Goal: Task Accomplishment & Management: Manage account settings

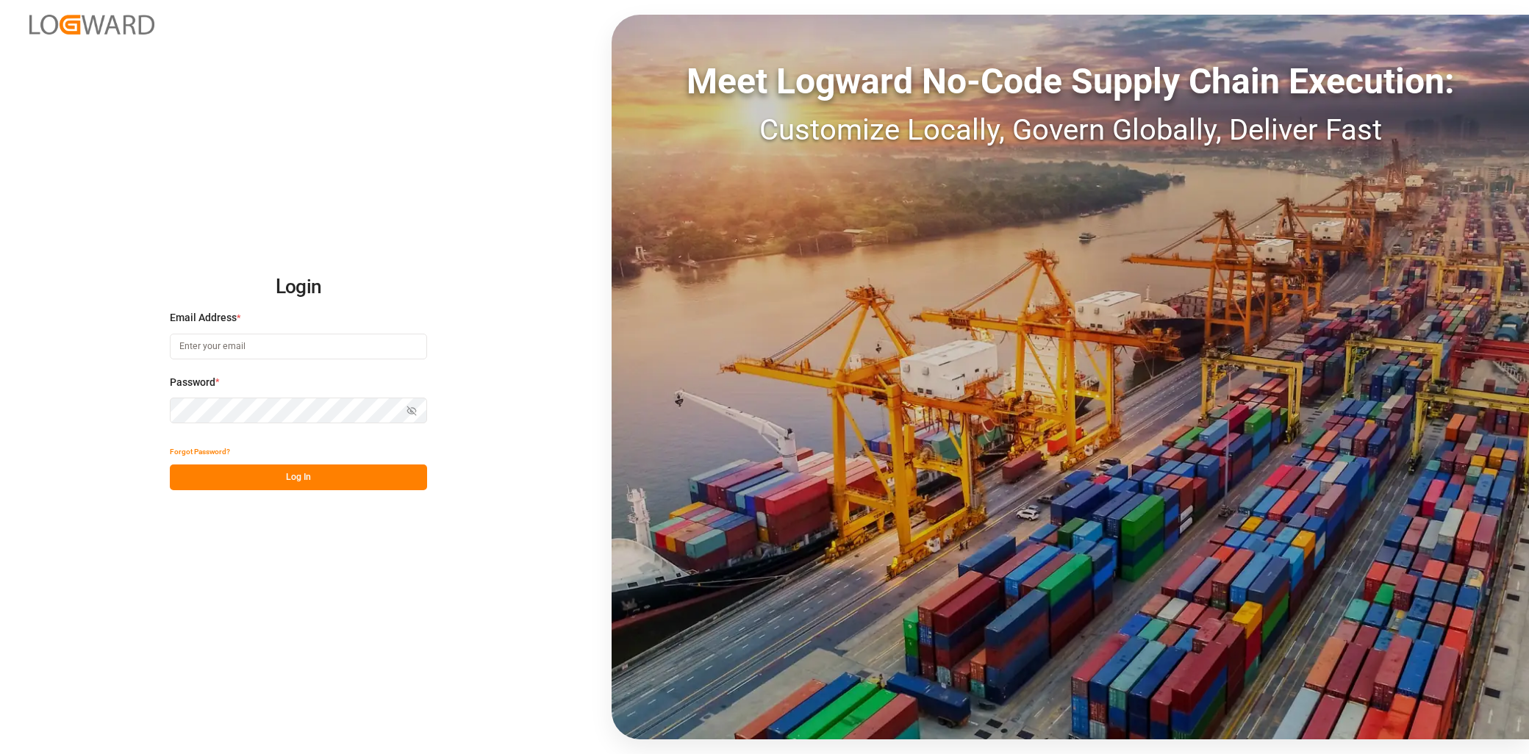
type input "[EMAIL_ADDRESS][PERSON_NAME][DOMAIN_NAME]"
click at [276, 473] on button "Log In" at bounding box center [298, 478] width 257 height 26
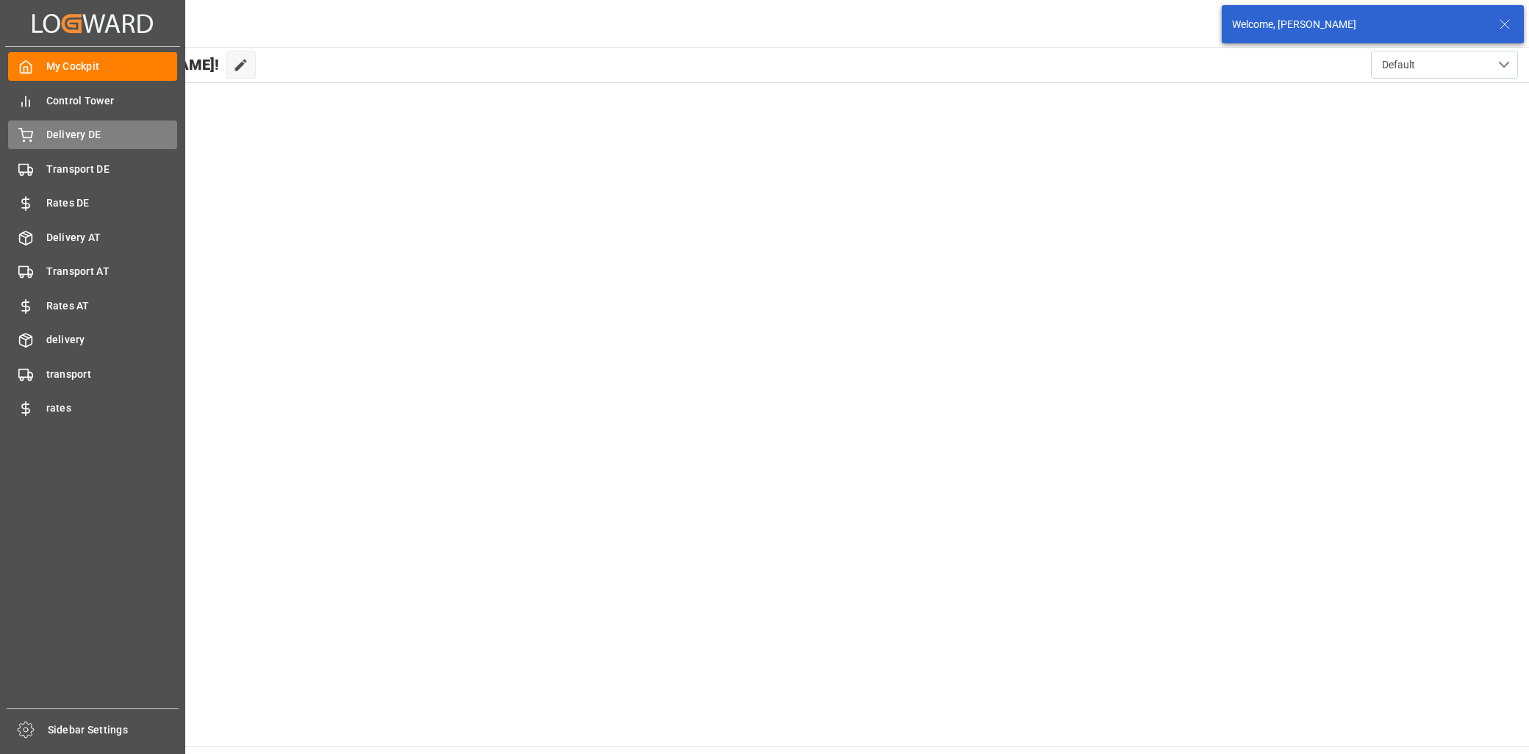
click at [54, 146] on div "Delivery DE Delivery DE" at bounding box center [92, 135] width 169 height 29
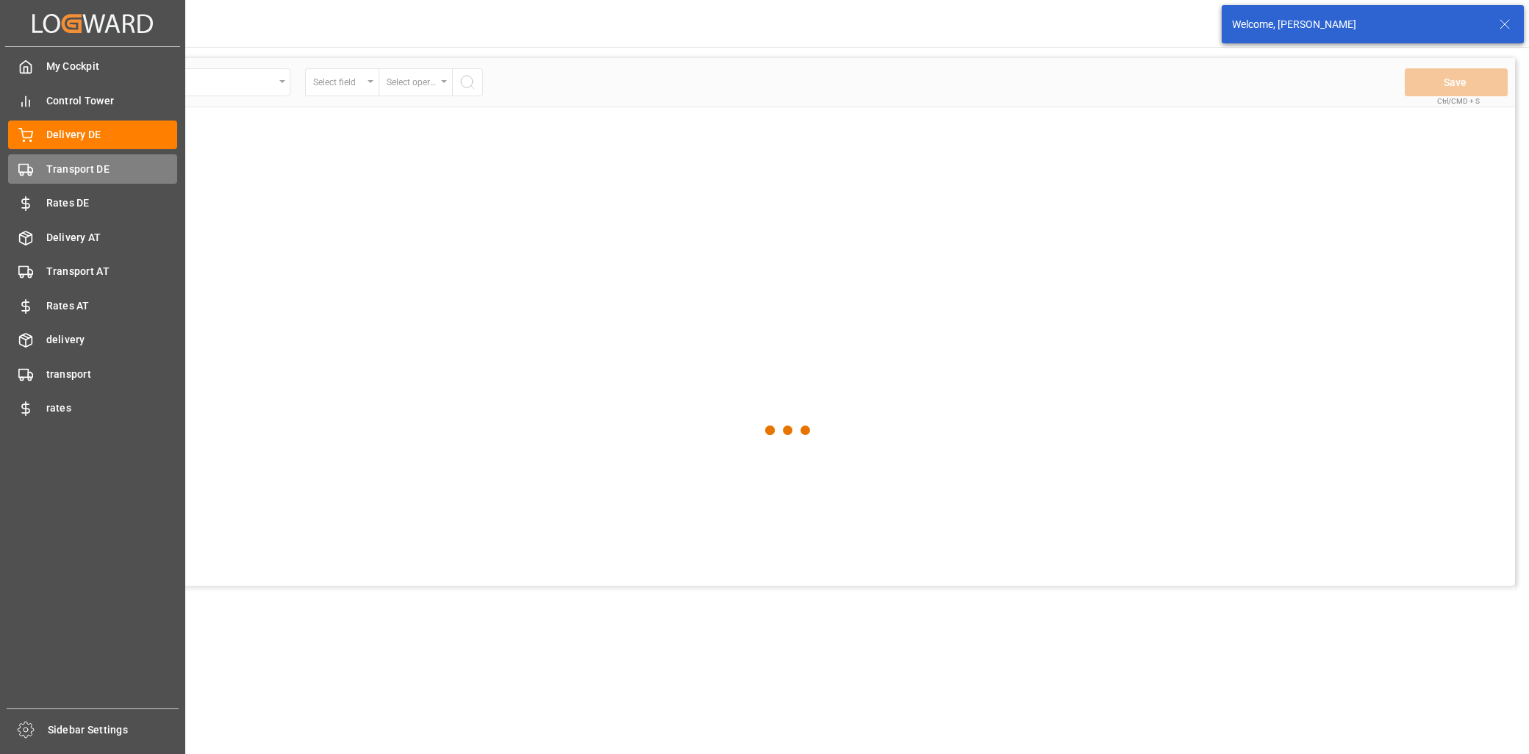
click at [74, 173] on span "Transport DE" at bounding box center [112, 169] width 132 height 15
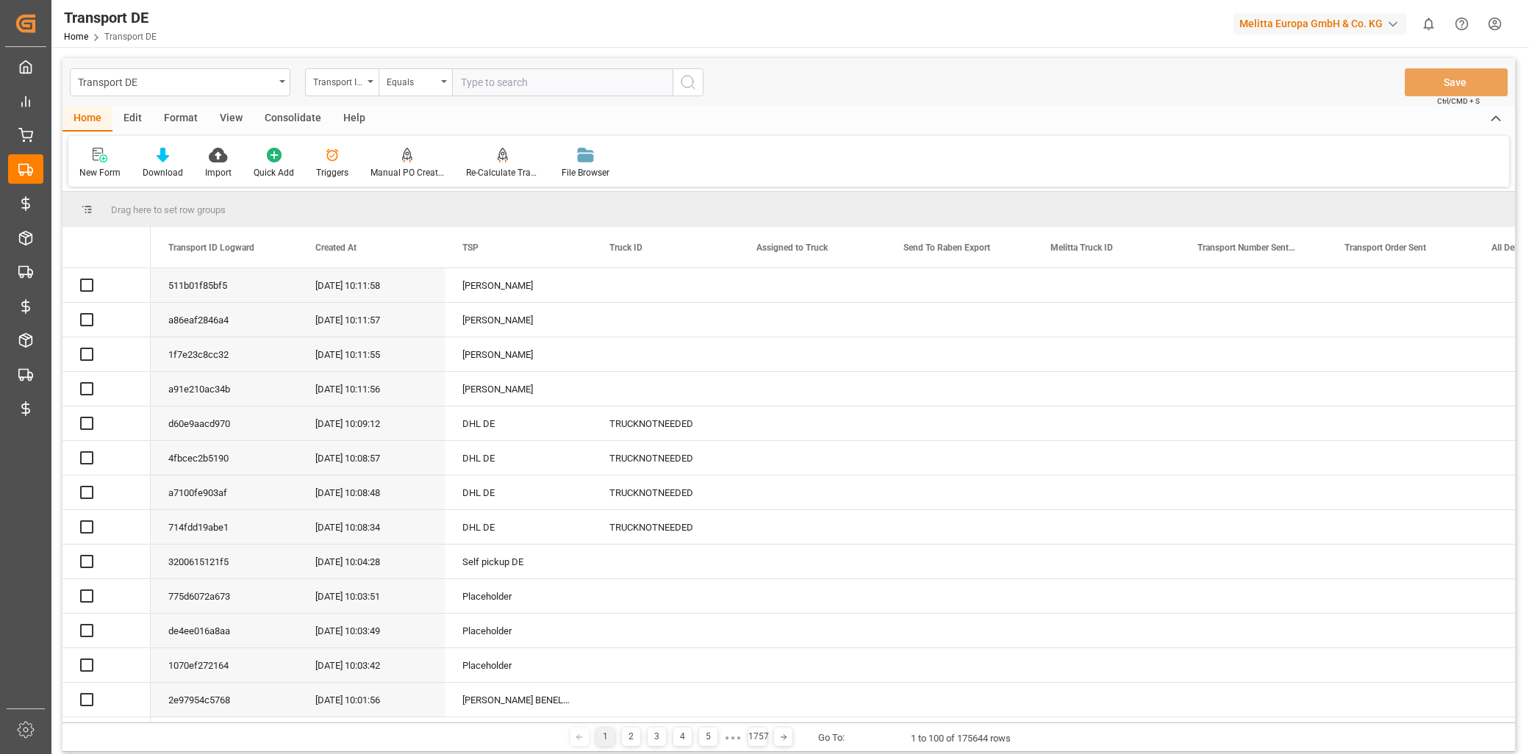
click at [138, 120] on div "Edit" at bounding box center [132, 119] width 40 height 25
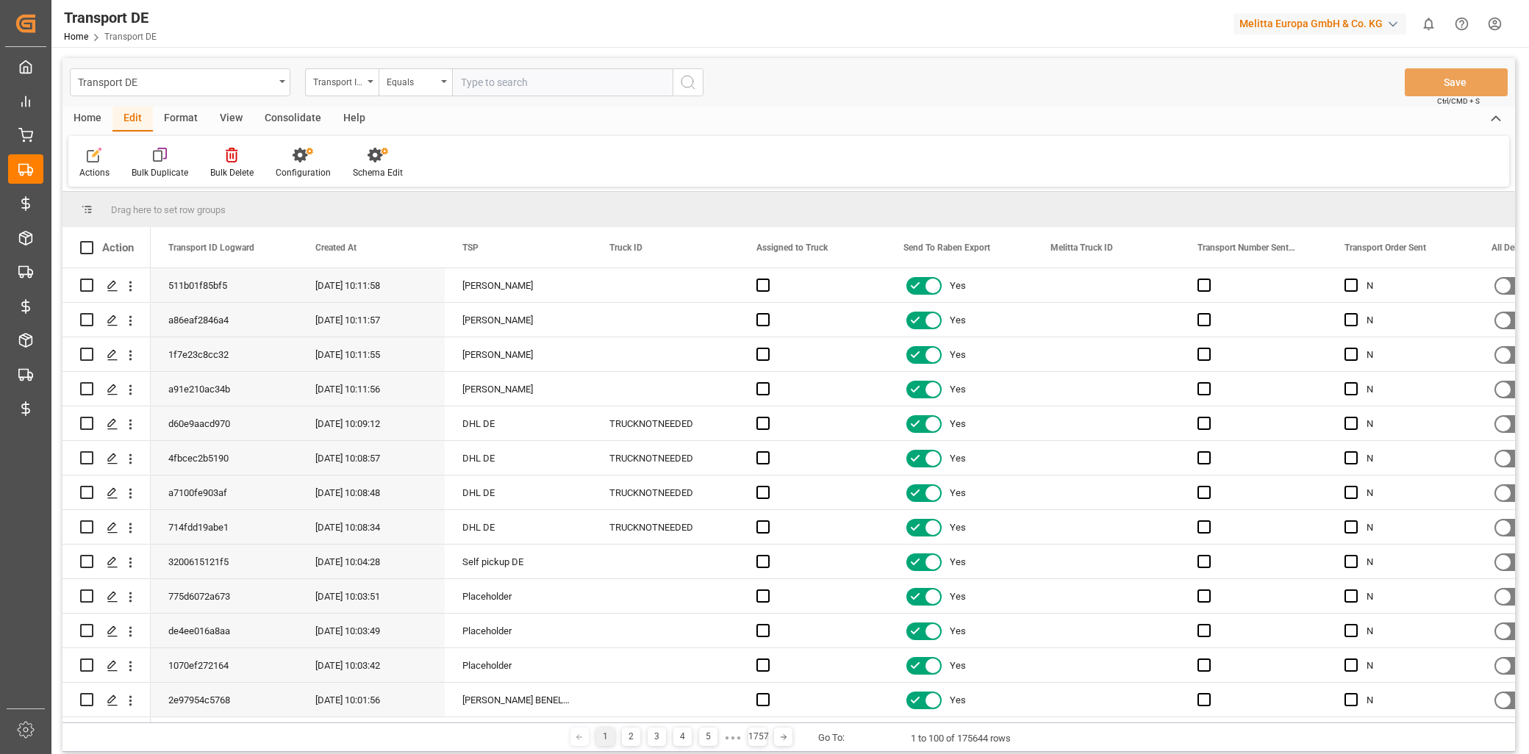
click at [99, 115] on div "Home" at bounding box center [87, 119] width 50 height 25
click at [331, 163] on div "Triggers" at bounding box center [332, 163] width 54 height 32
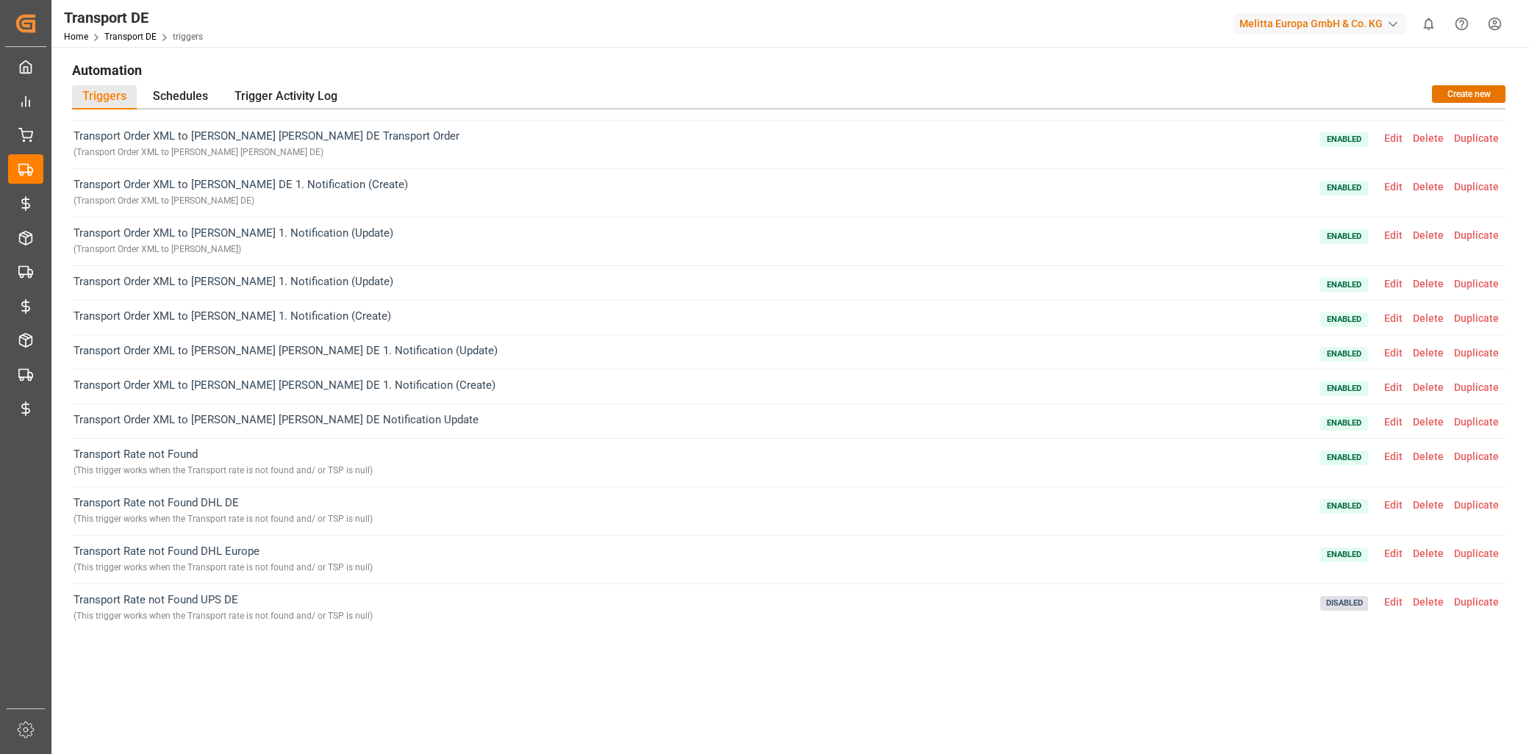
scroll to position [1877, 0]
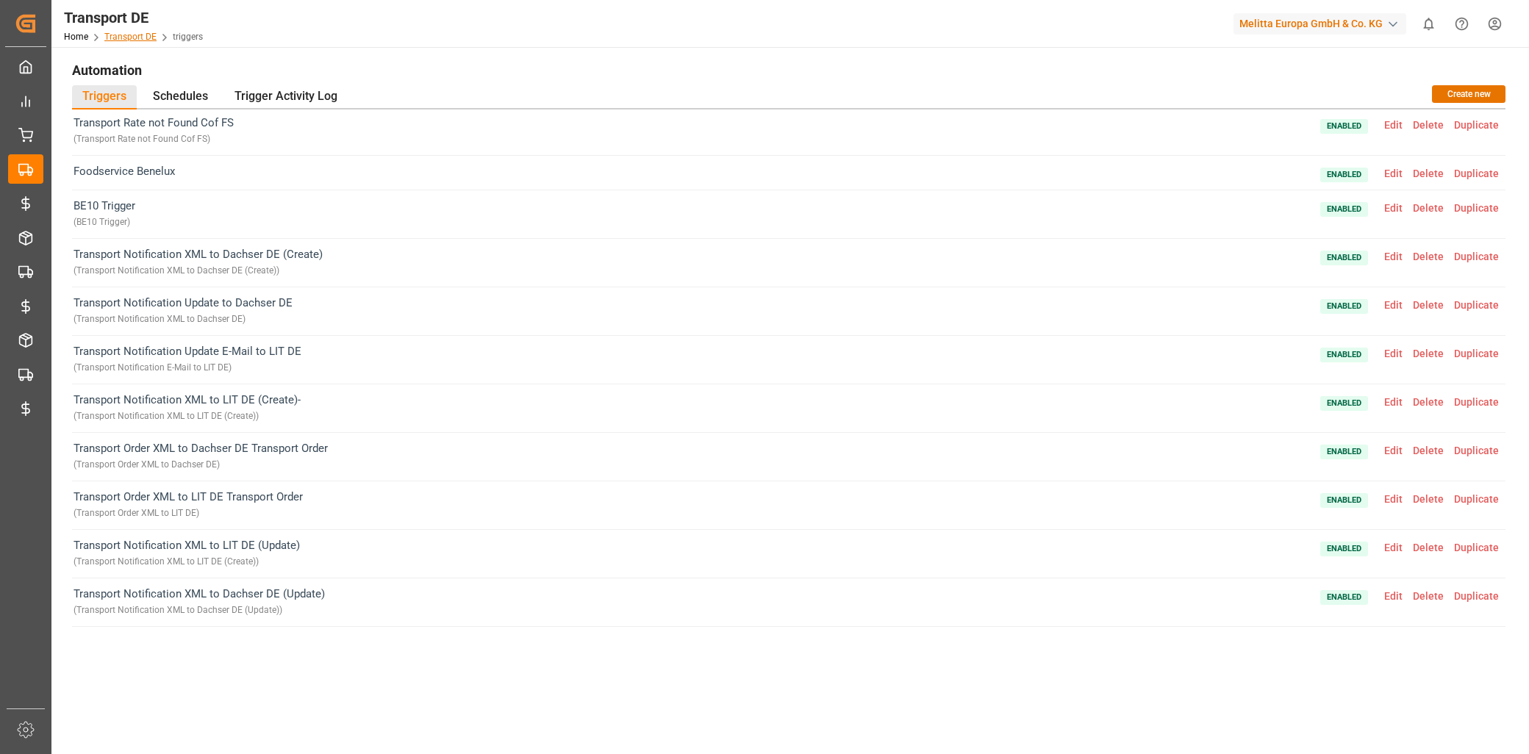
click at [135, 38] on link "Transport DE" at bounding box center [130, 37] width 52 height 10
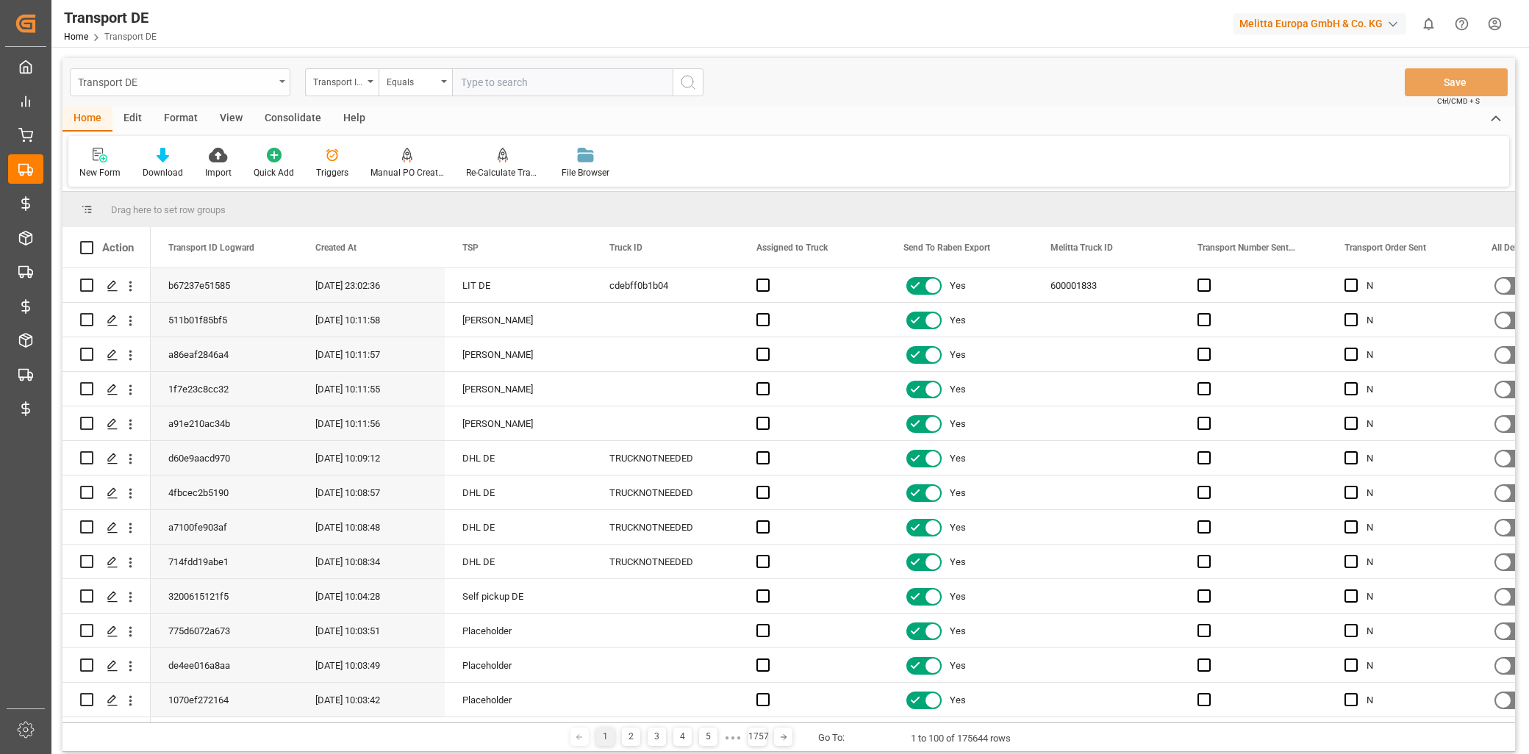
click at [204, 86] on div "Transport DE" at bounding box center [176, 81] width 196 height 18
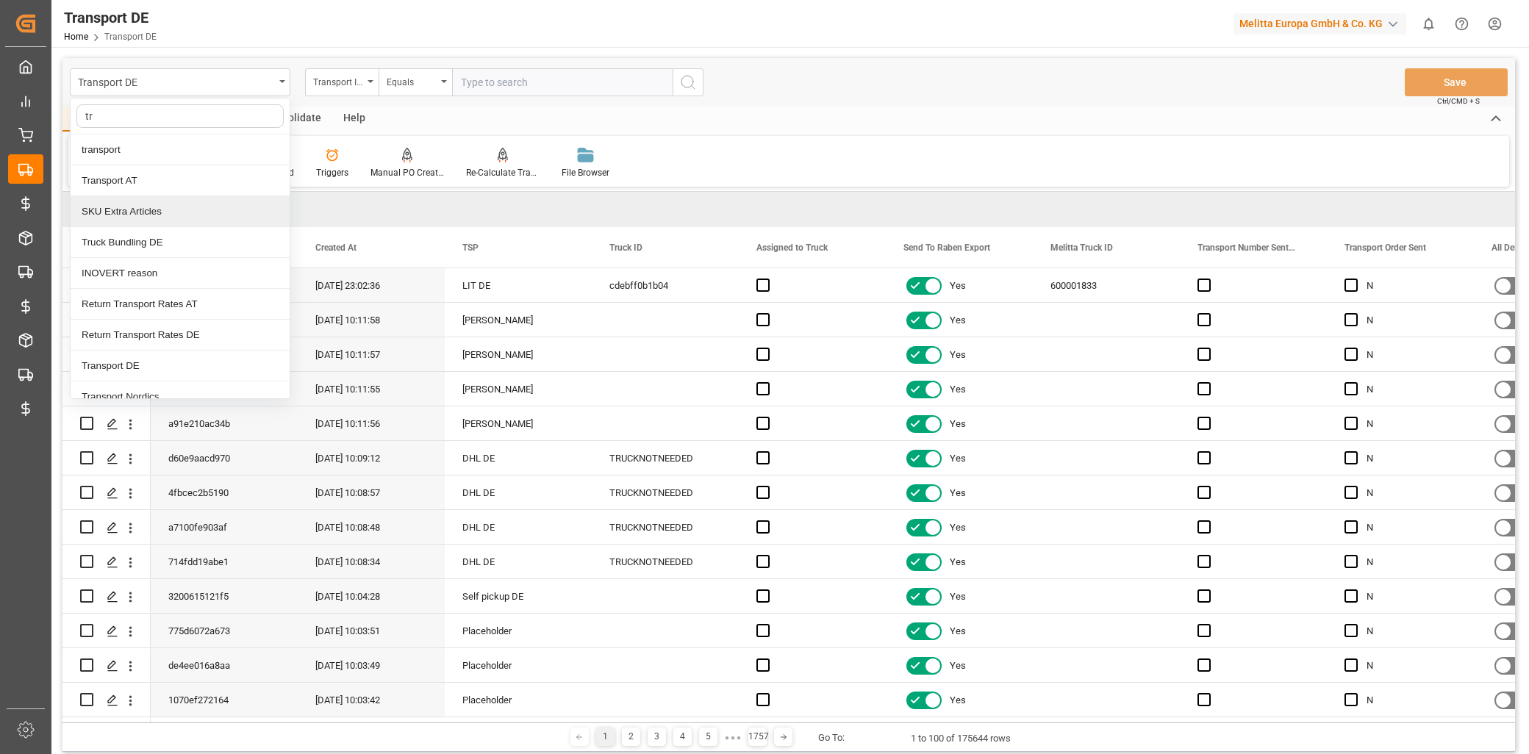
type input "tru"
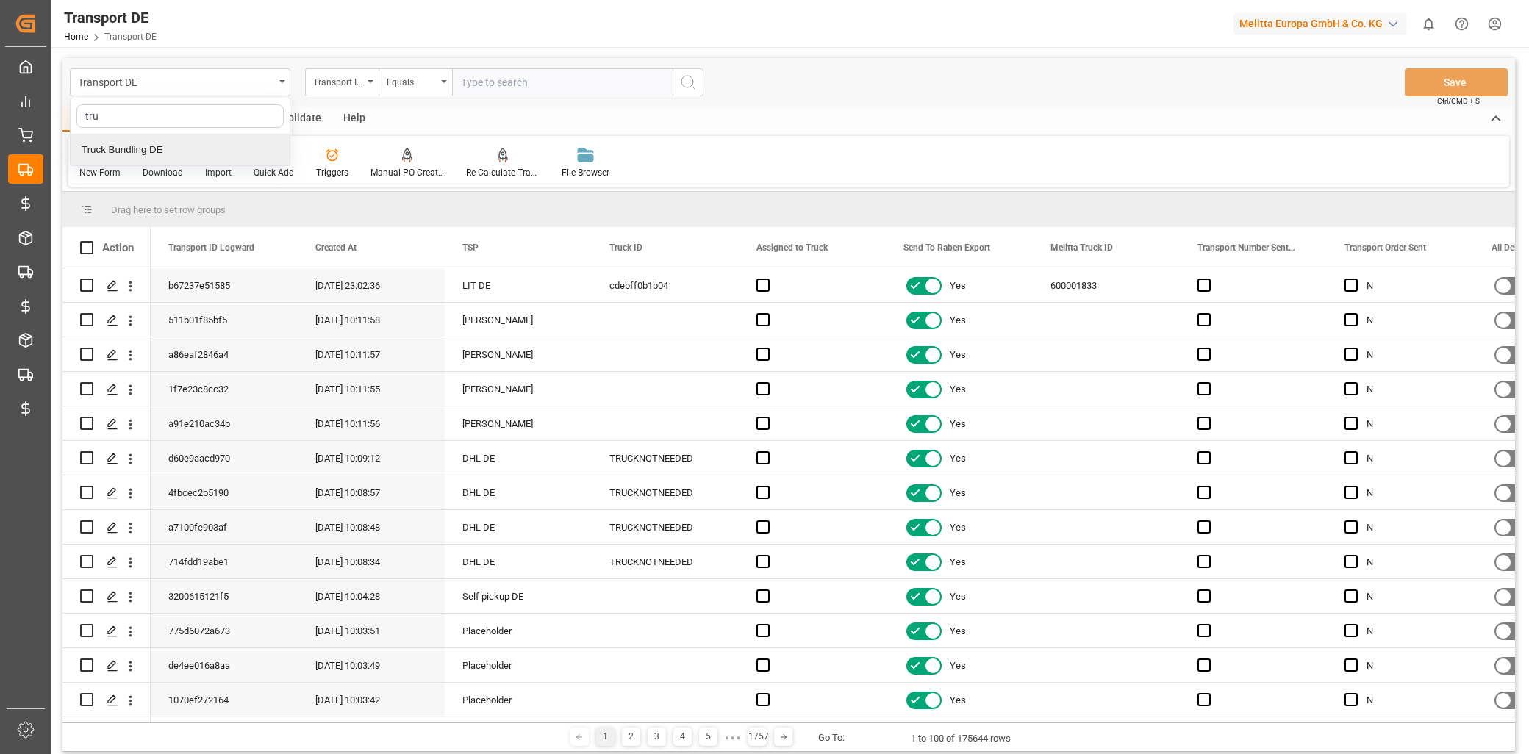
click at [197, 154] on div "Truck Bundling DE" at bounding box center [180, 150] width 219 height 31
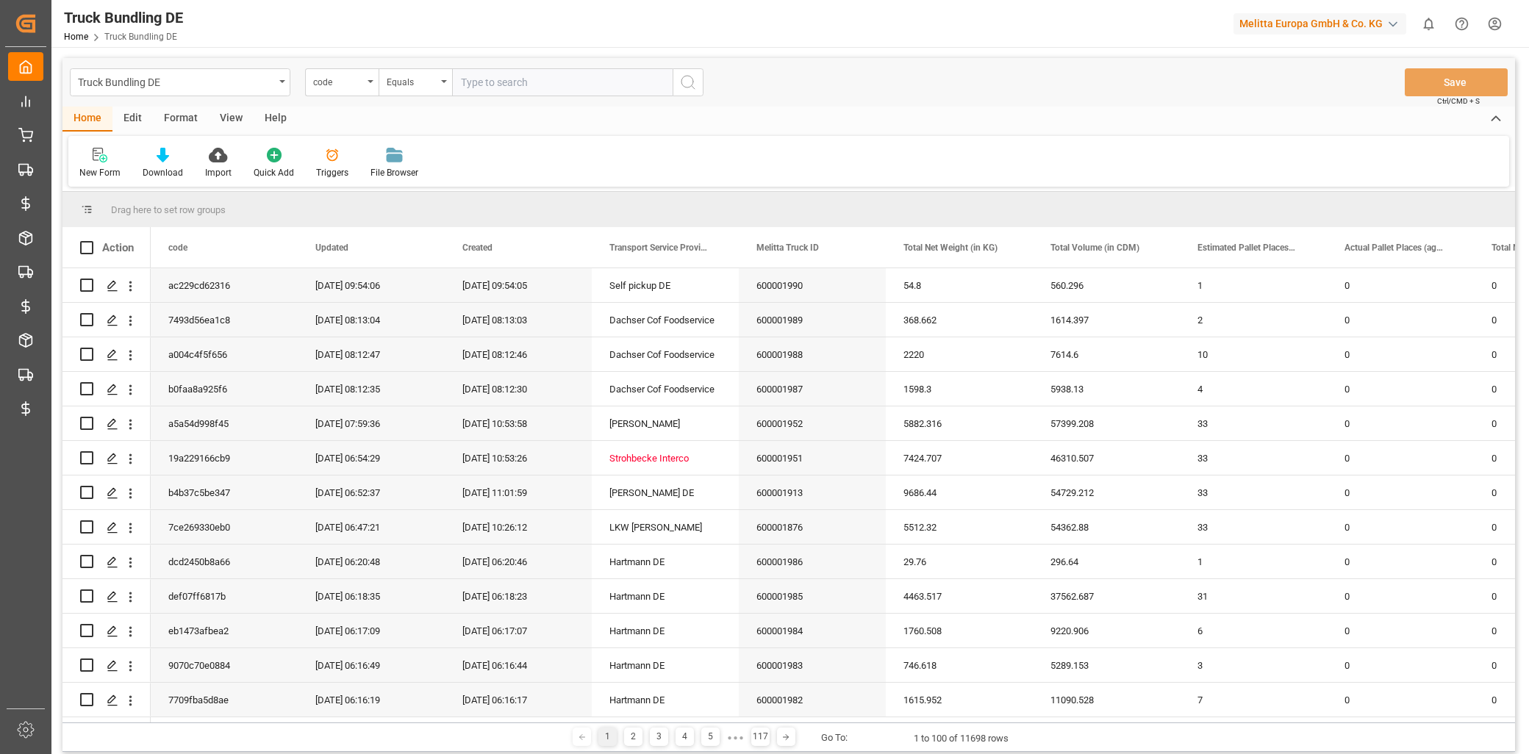
click at [328, 160] on icon at bounding box center [332, 155] width 15 height 15
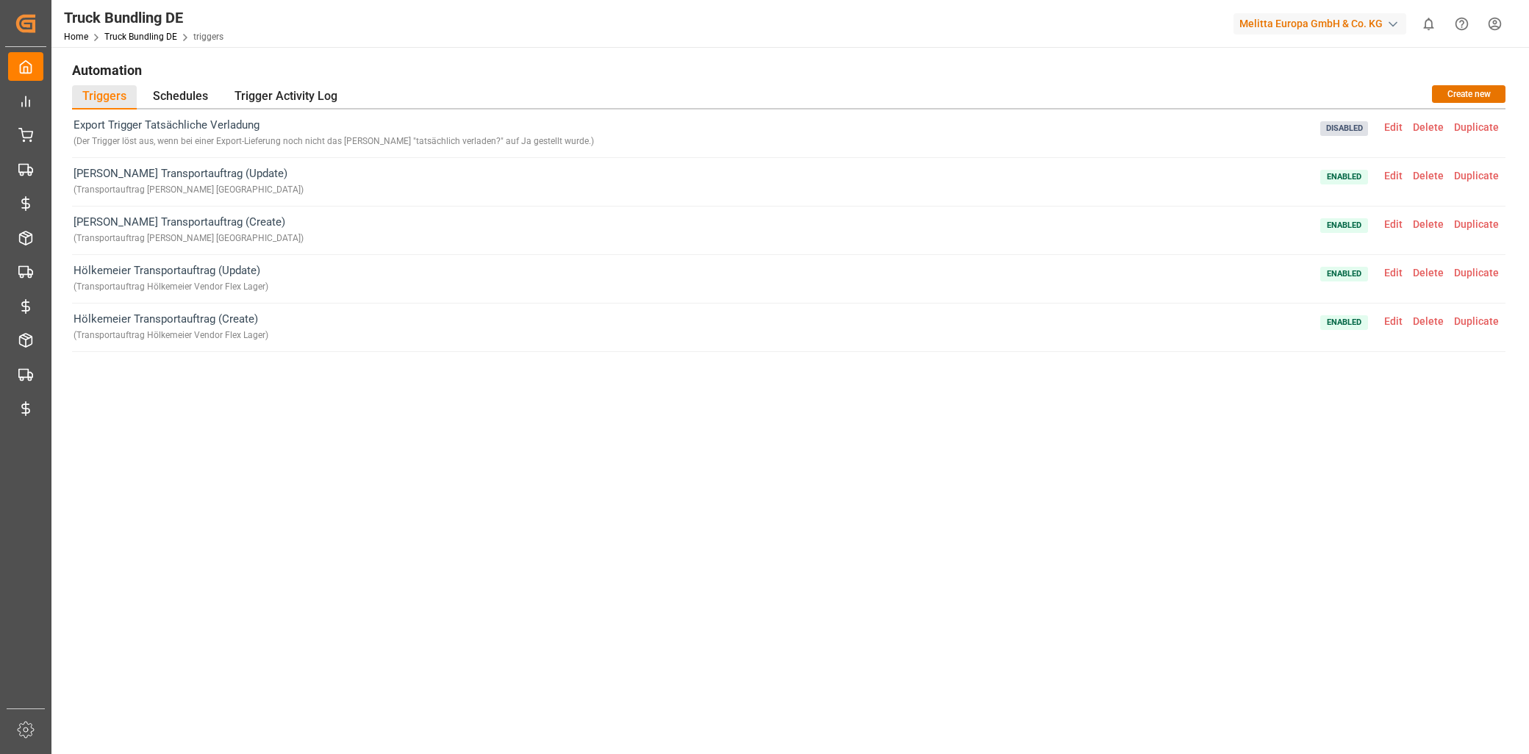
click at [1395, 271] on span "Edit" at bounding box center [1393, 273] width 29 height 12
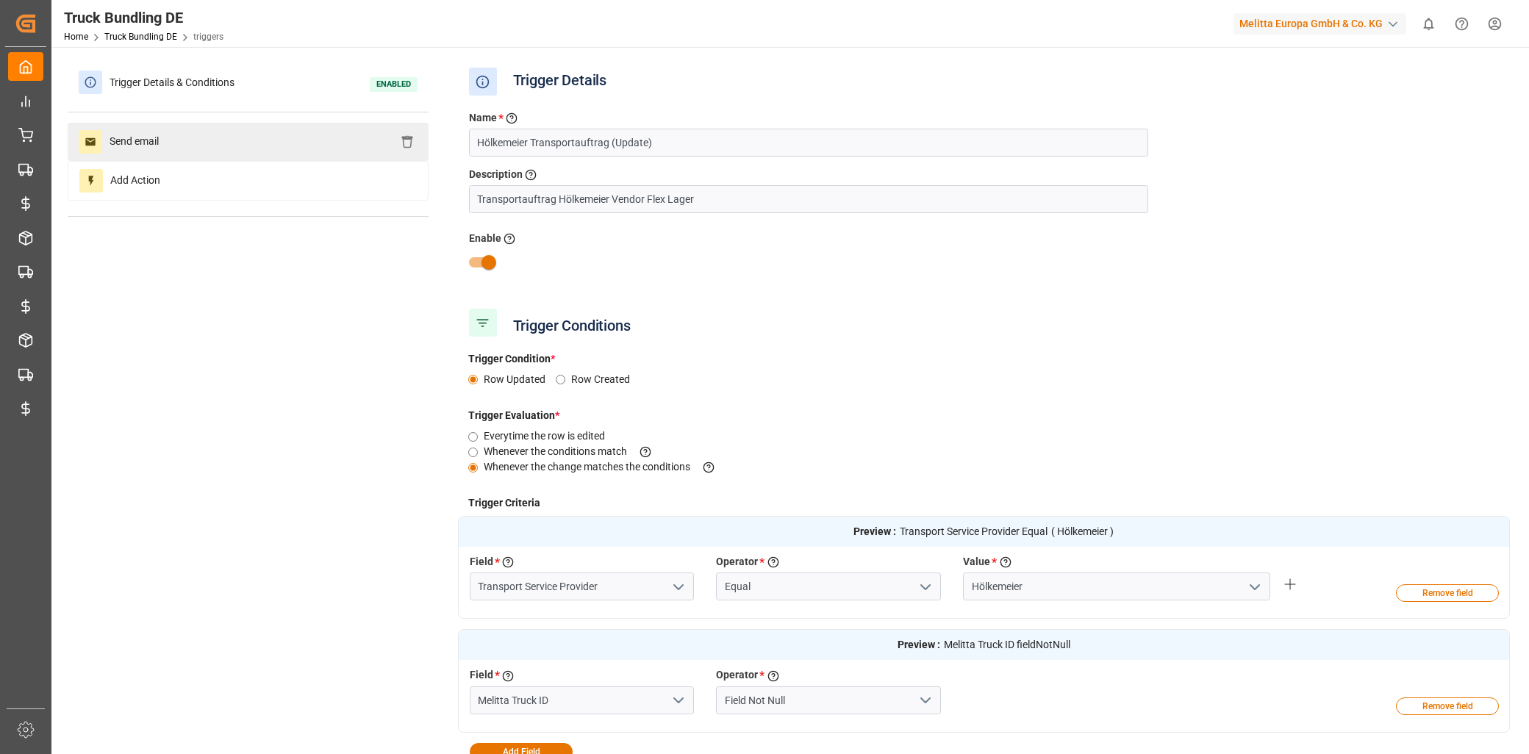
click at [216, 146] on div "Send email" at bounding box center [248, 142] width 361 height 38
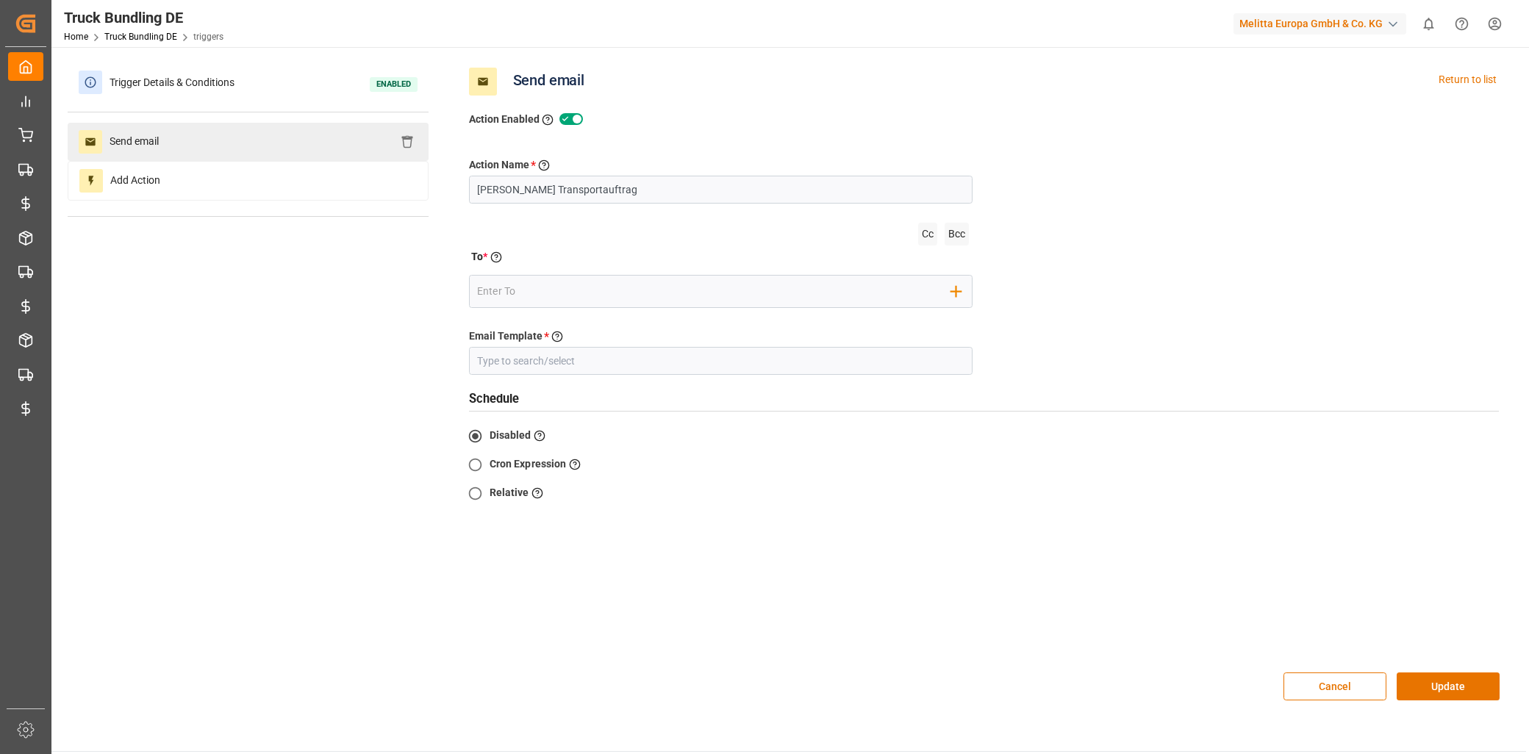
type input "Transportbeauftragung mit Truck ID"
radio input "false"
radio input "true"
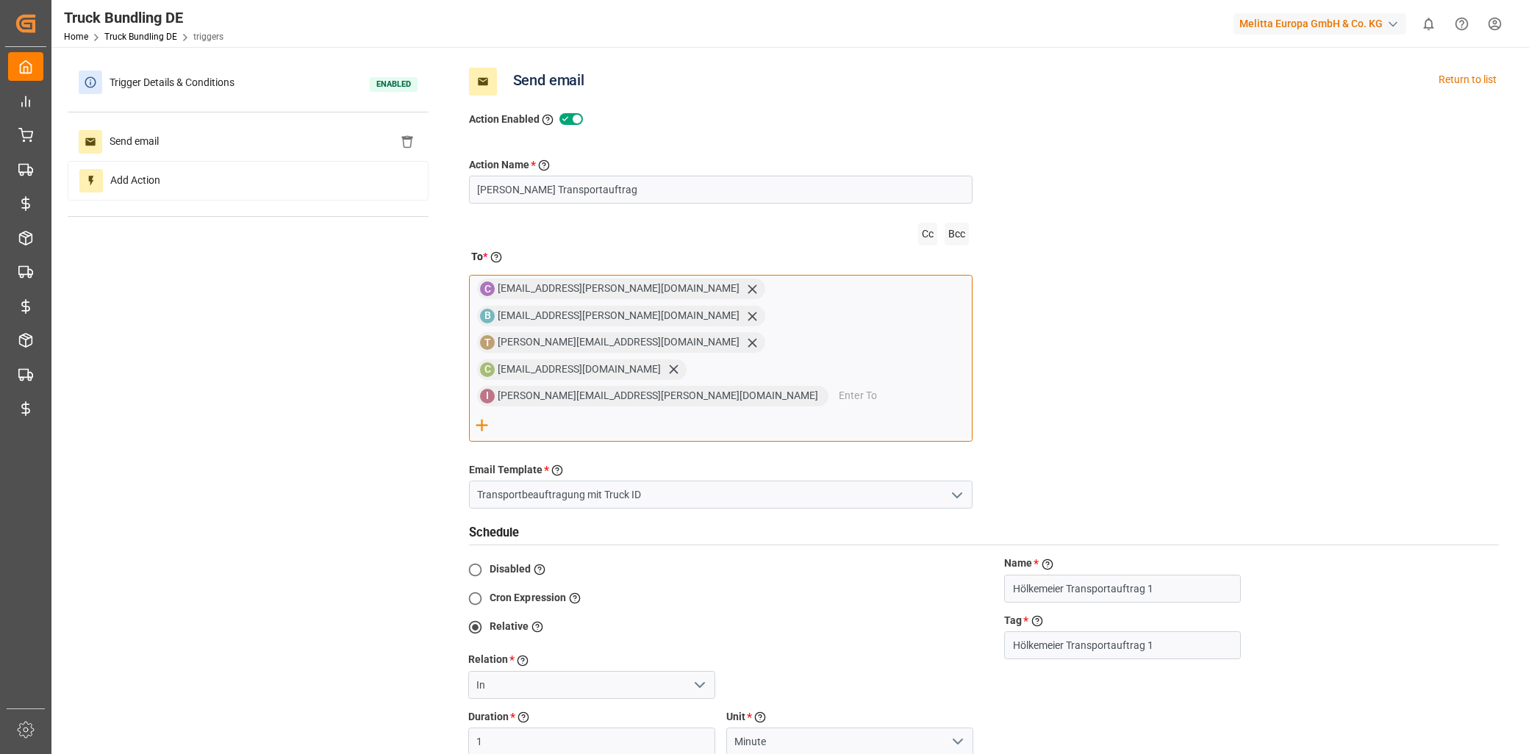
click at [839, 385] on input "email" at bounding box center [905, 396] width 133 height 22
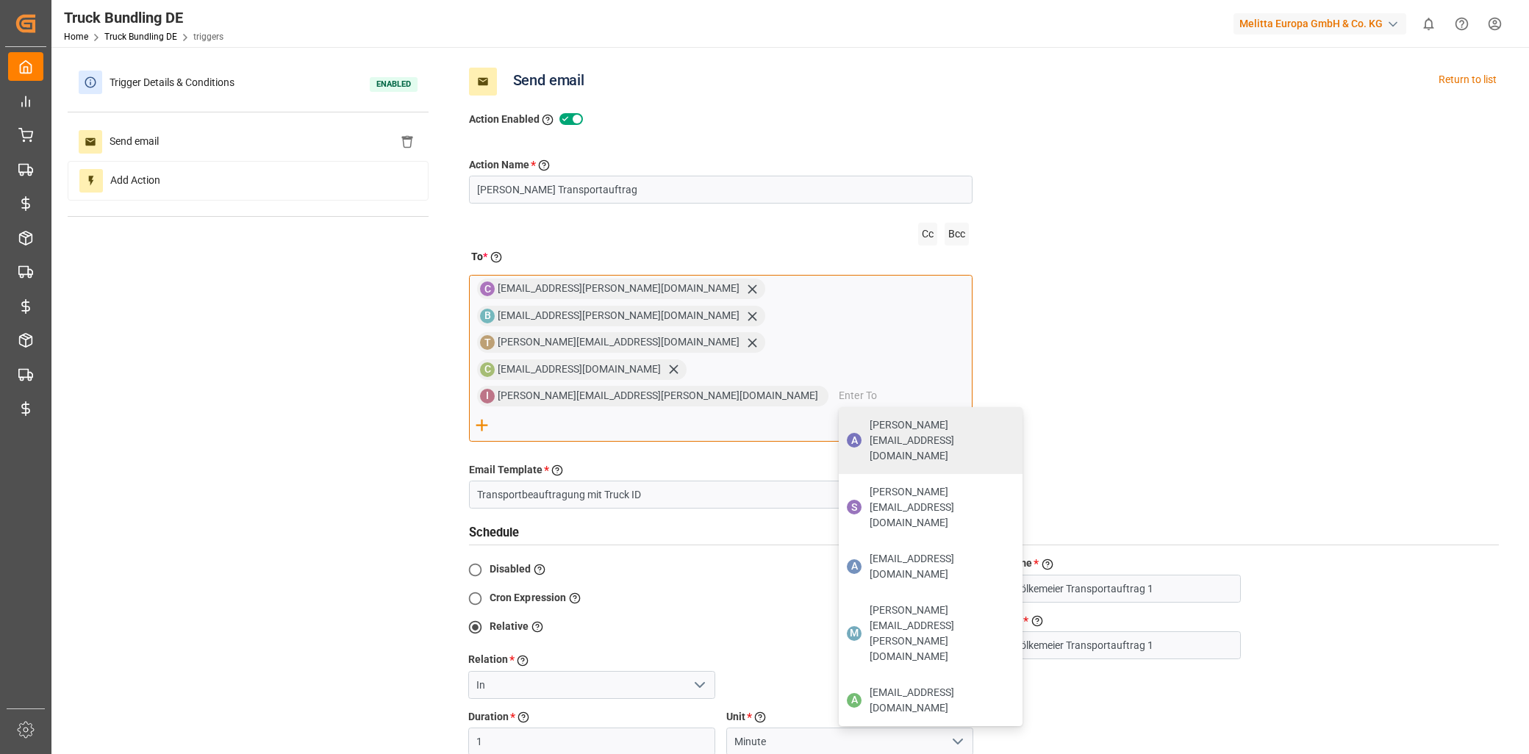
paste input "[EMAIL_ADDRESS][DOMAIN_NAME]"
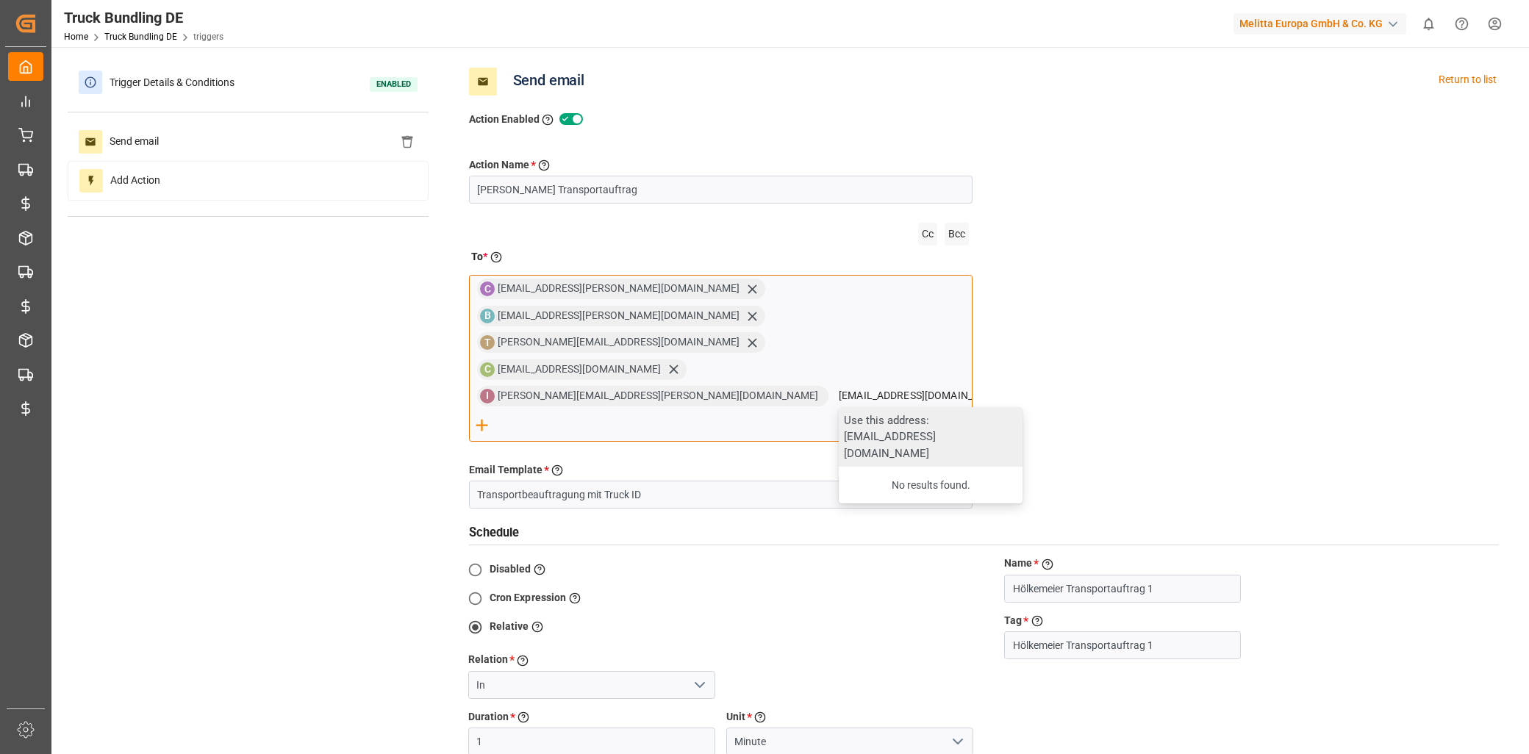
type input "[EMAIL_ADDRESS][DOMAIN_NAME]"
click at [839, 407] on div "Use this address: [EMAIL_ADDRESS][DOMAIN_NAME]" at bounding box center [931, 437] width 184 height 60
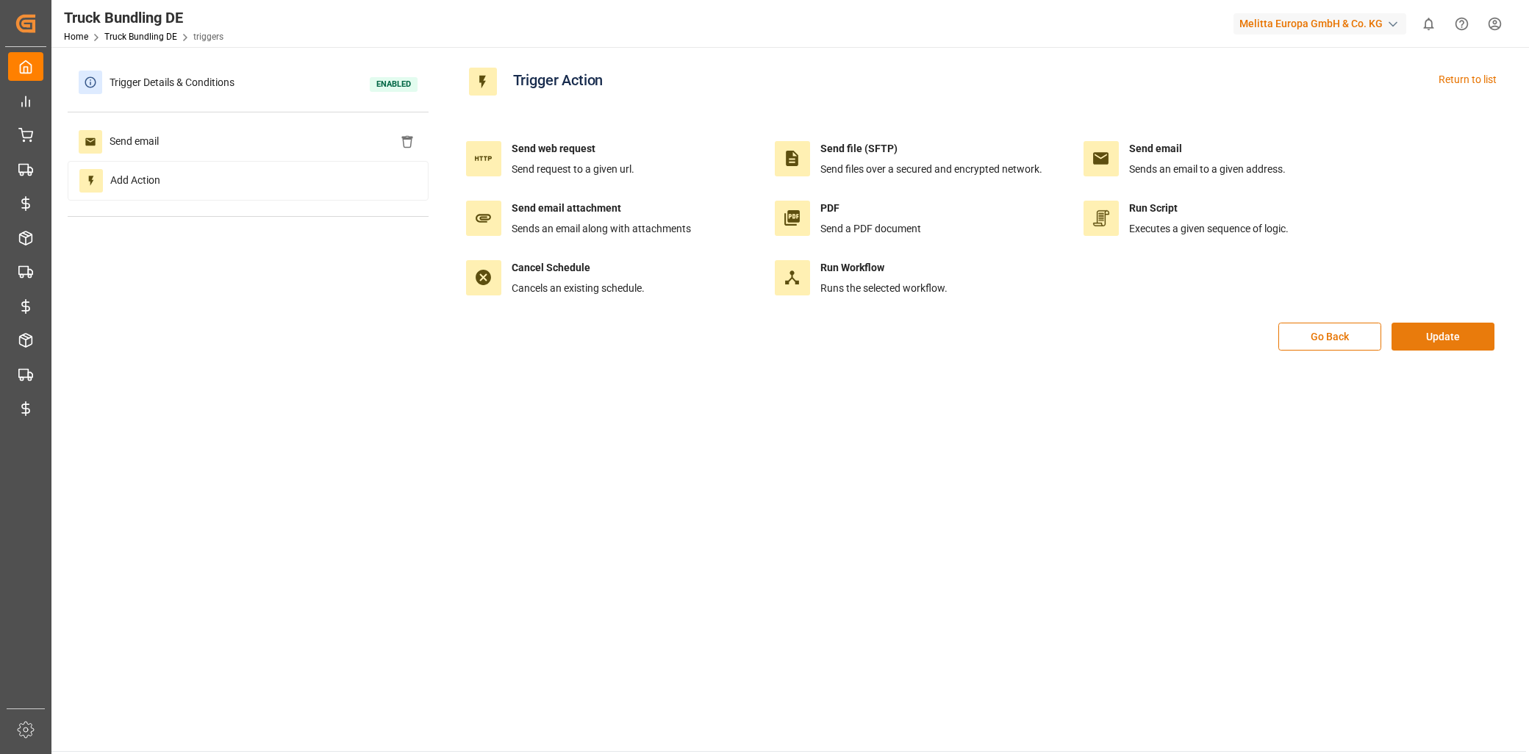
click at [1434, 332] on button "Update" at bounding box center [1443, 337] width 103 height 28
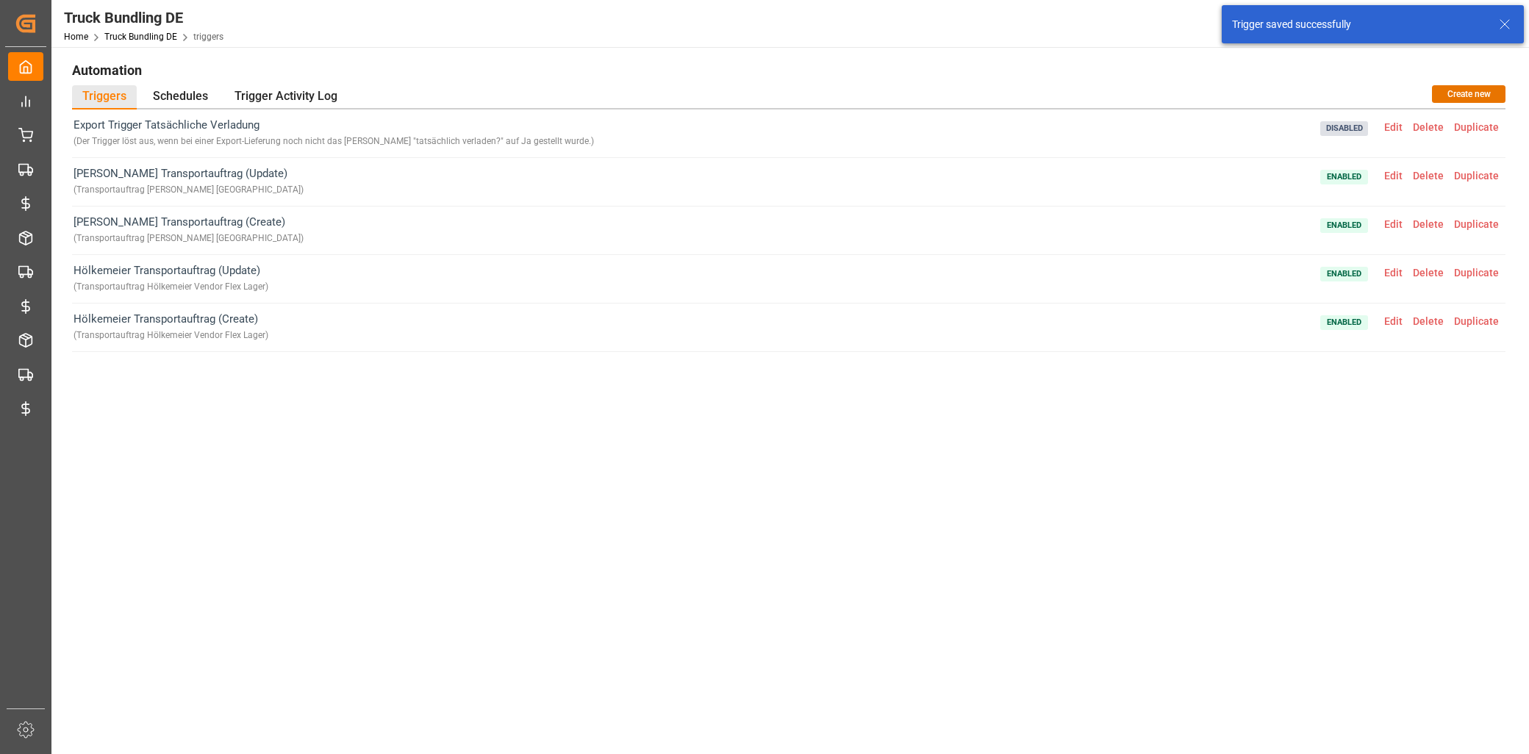
click at [1388, 321] on span "Edit" at bounding box center [1393, 321] width 29 height 12
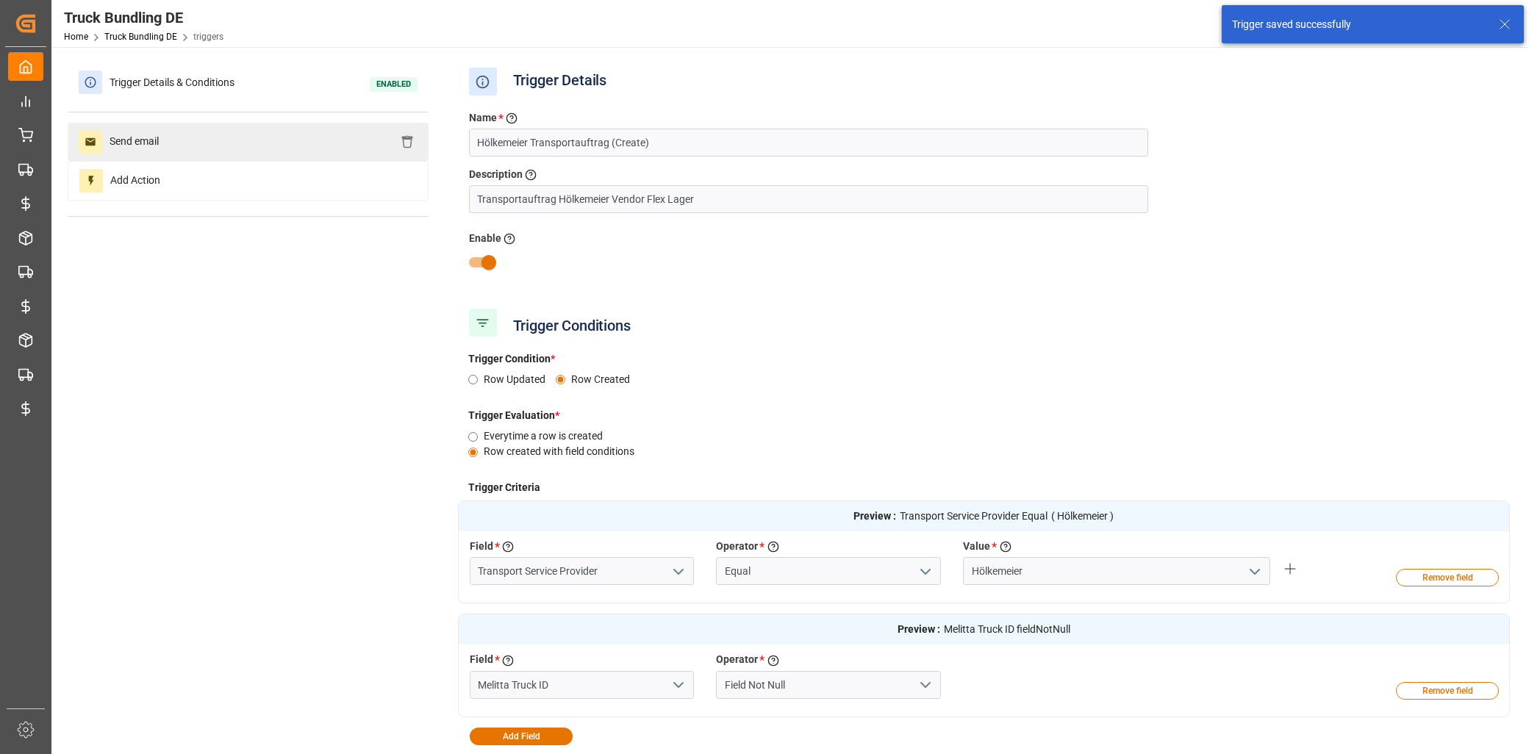
click at [120, 137] on span "Send email" at bounding box center [134, 142] width 64 height 24
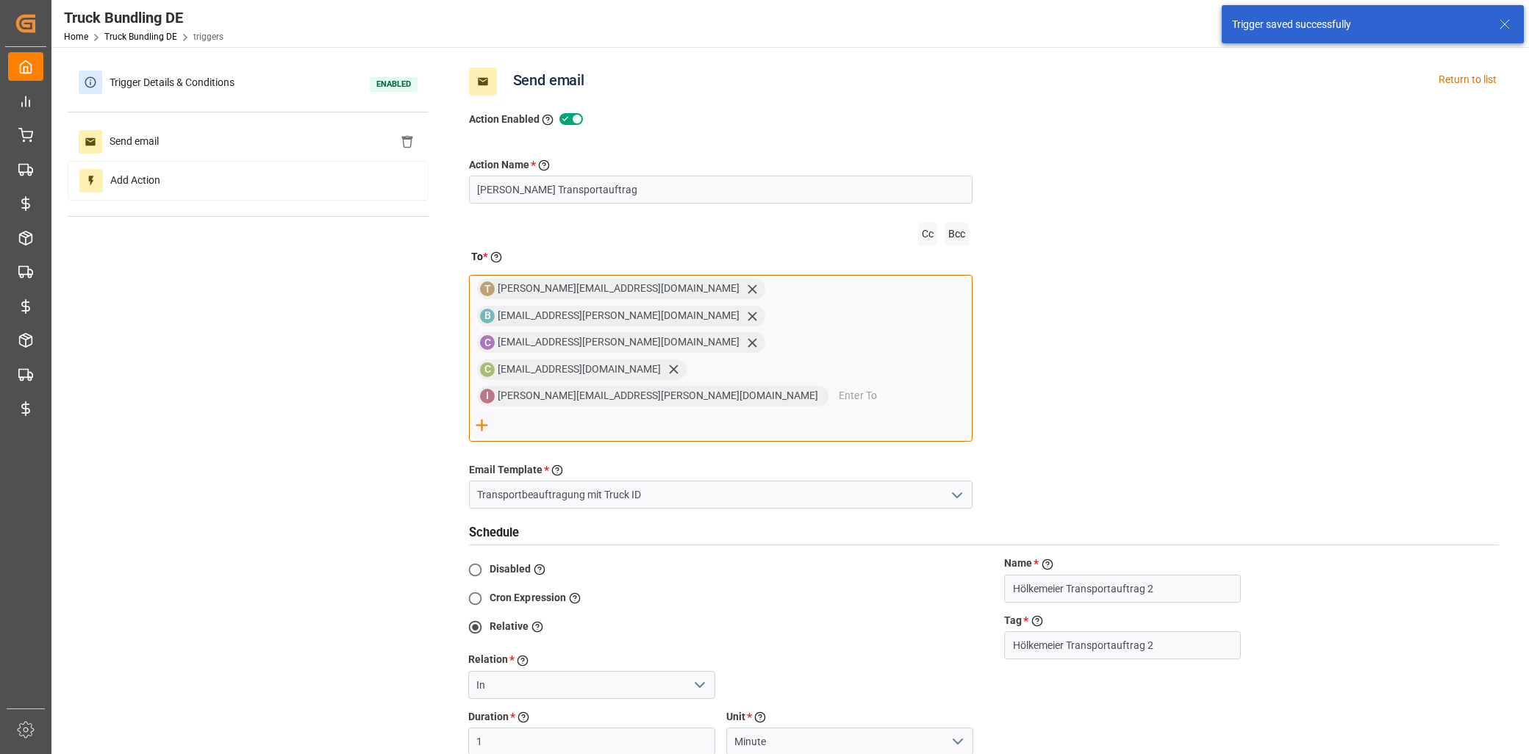
click at [839, 385] on input "email" at bounding box center [905, 396] width 133 height 22
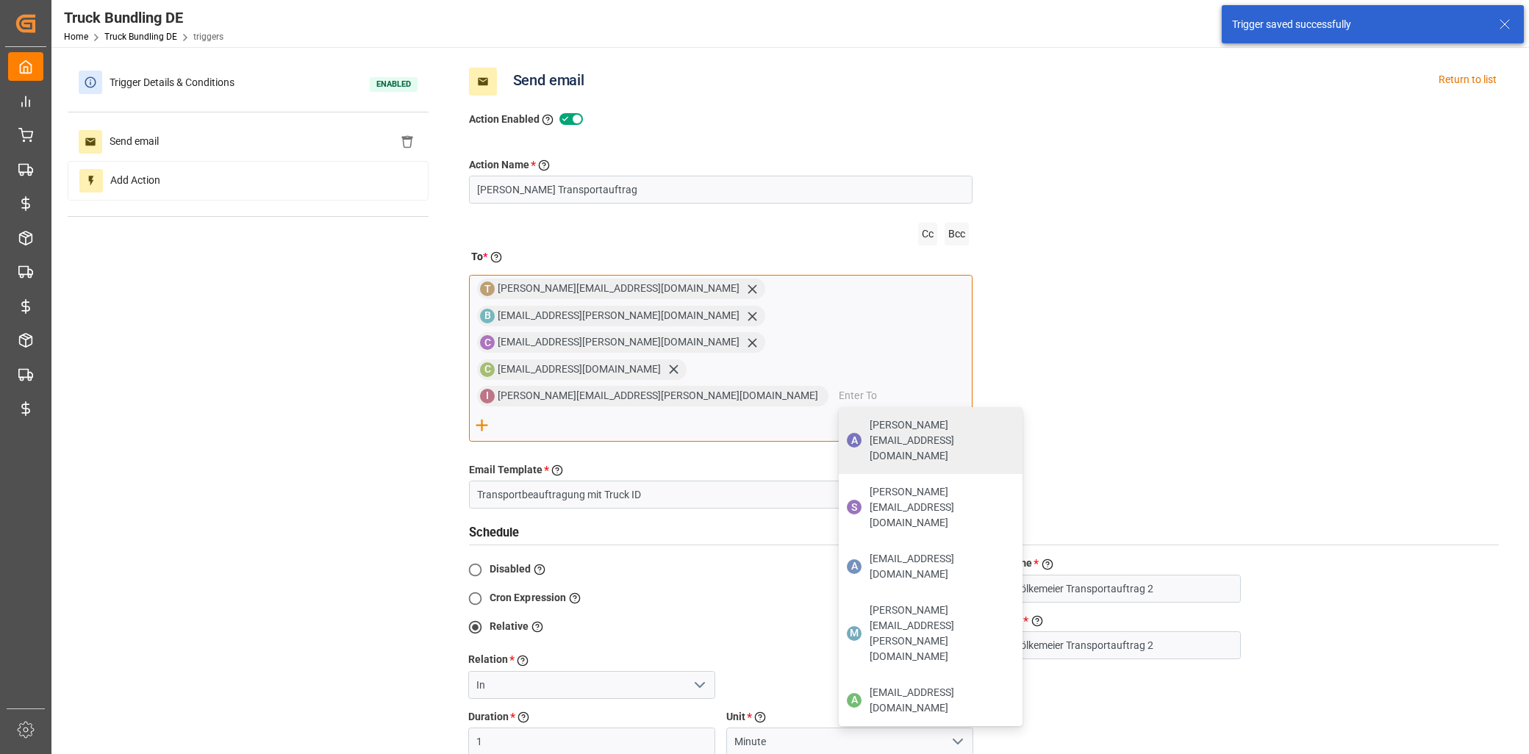
paste input "[EMAIL_ADDRESS][DOMAIN_NAME]"
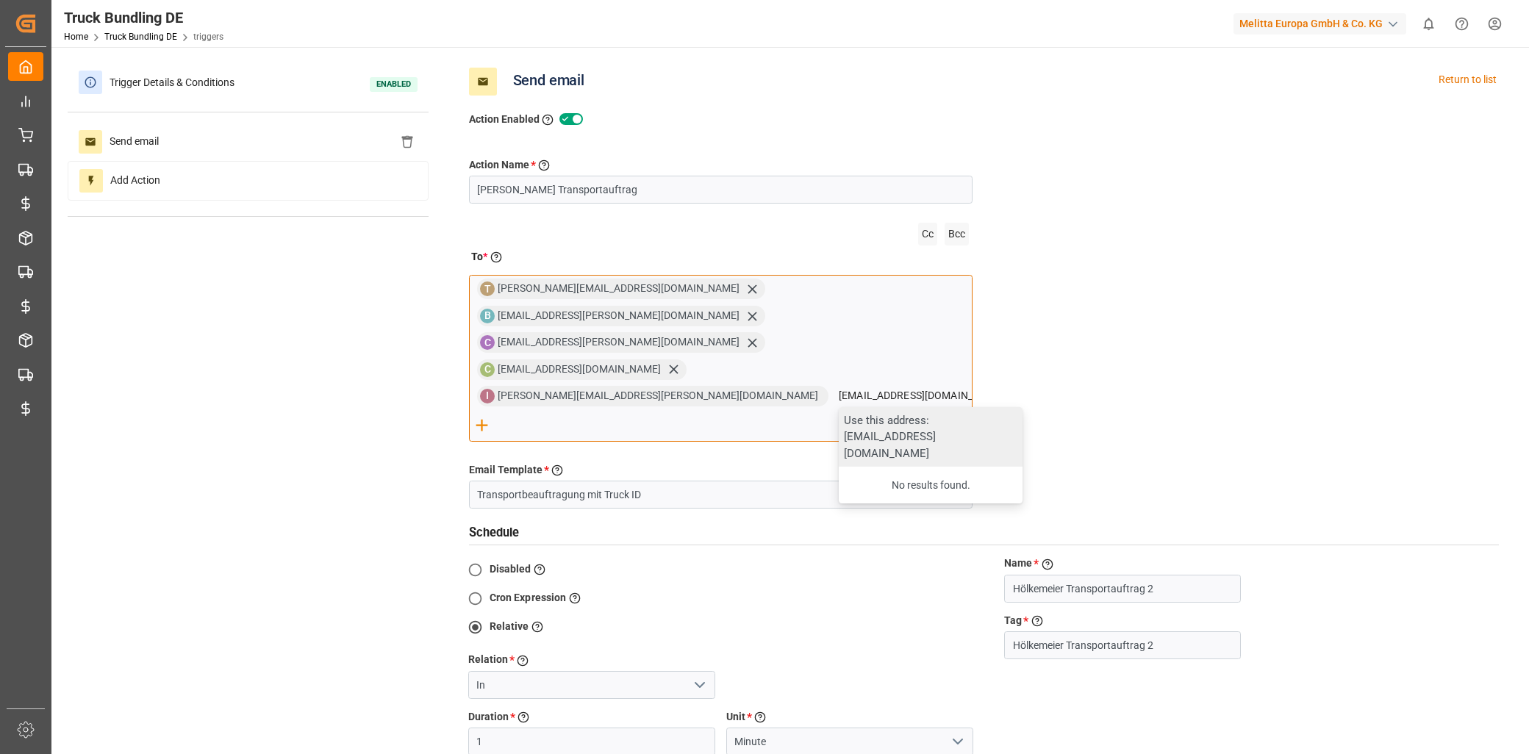
type input "[EMAIL_ADDRESS][DOMAIN_NAME]"
click at [839, 407] on div "Use this address: [EMAIL_ADDRESS][DOMAIN_NAME]" at bounding box center [931, 437] width 184 height 60
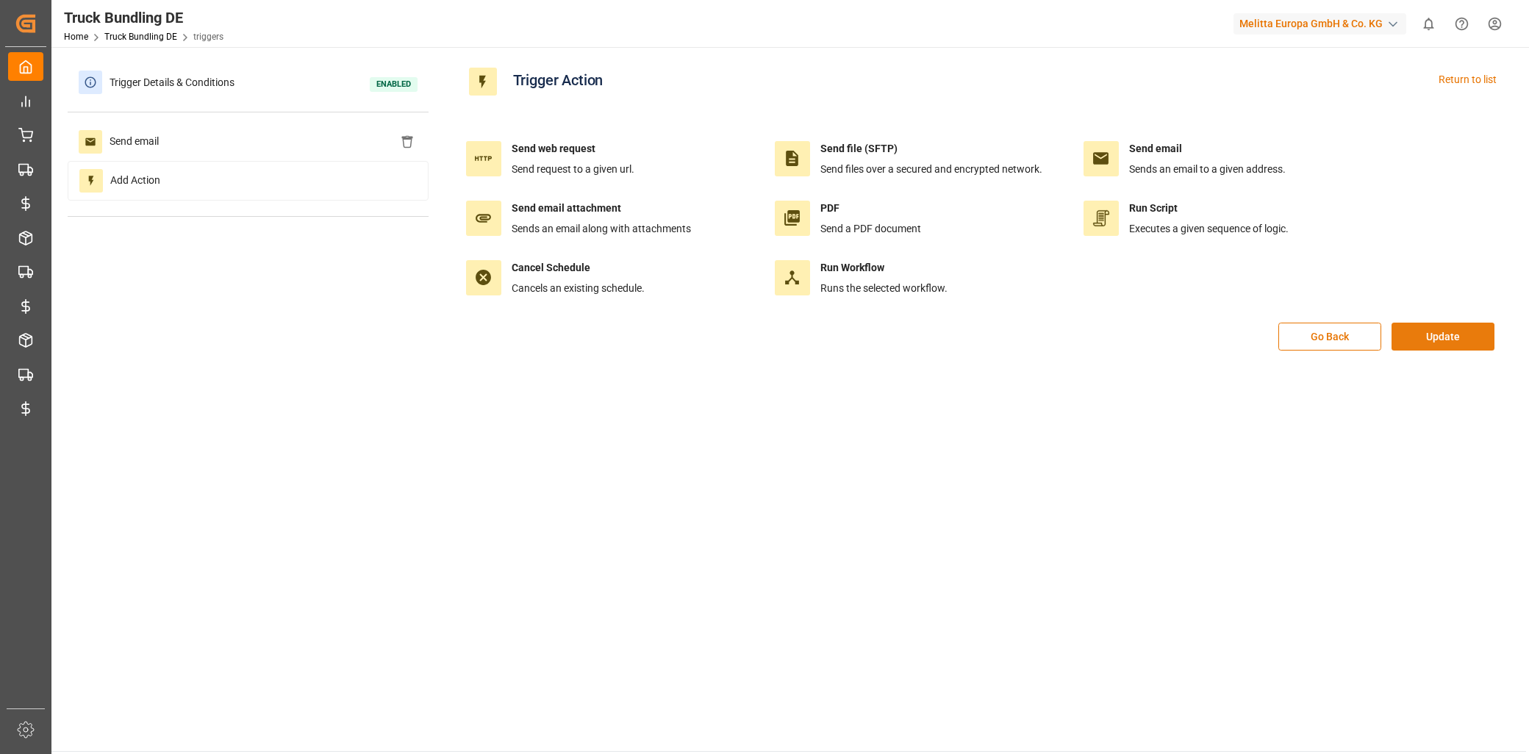
click at [1422, 331] on button "Update" at bounding box center [1443, 337] width 103 height 28
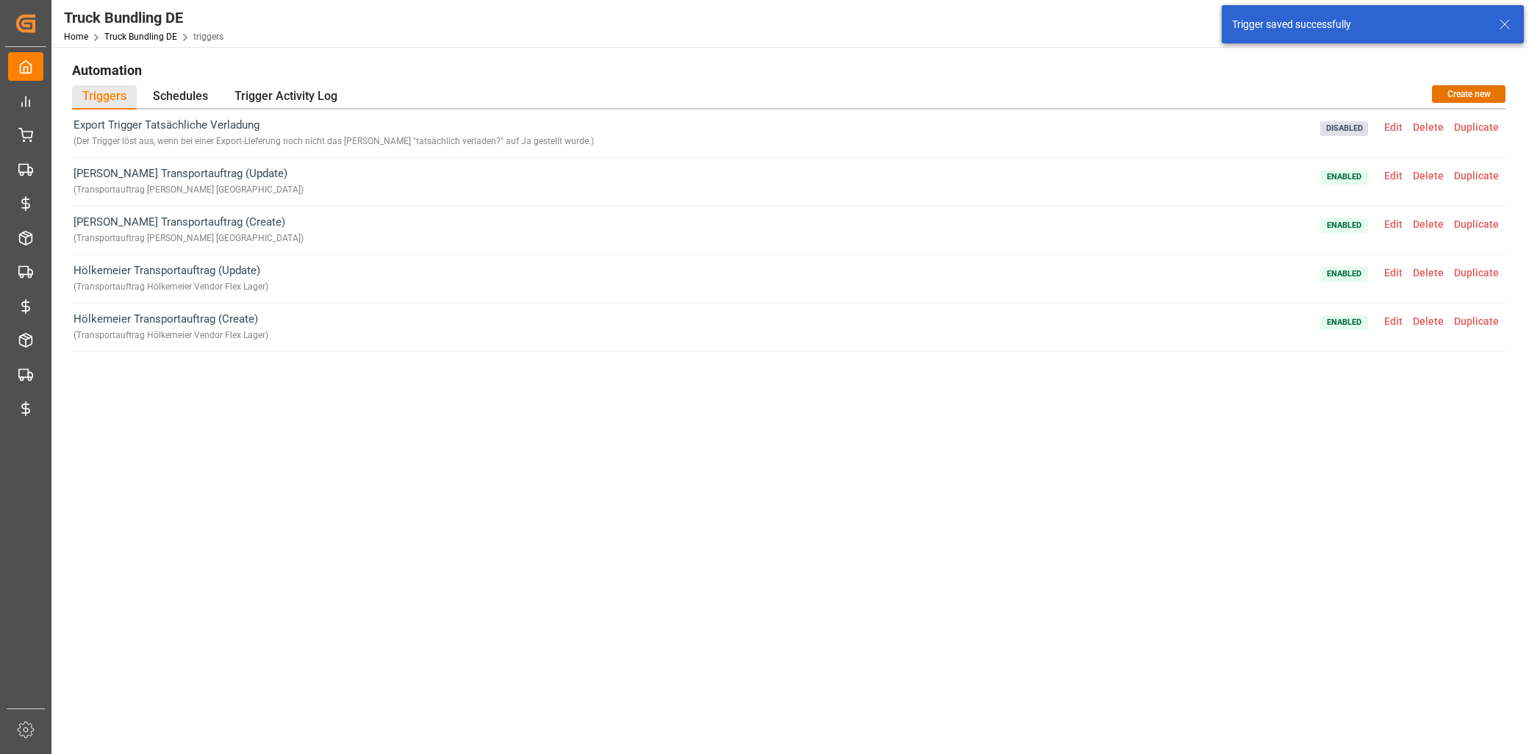
click at [1492, 24] on div "Trigger saved successfully" at bounding box center [1364, 24] width 264 height 15
click at [1507, 24] on icon at bounding box center [1505, 24] width 18 height 18
